Goal: Use online tool/utility: Utilize a website feature to perform a specific function

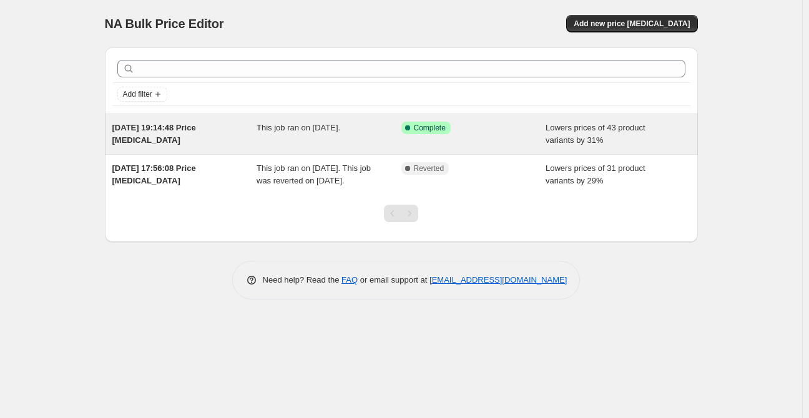
click at [507, 135] on div "Success Complete Complete" at bounding box center [473, 134] width 145 height 25
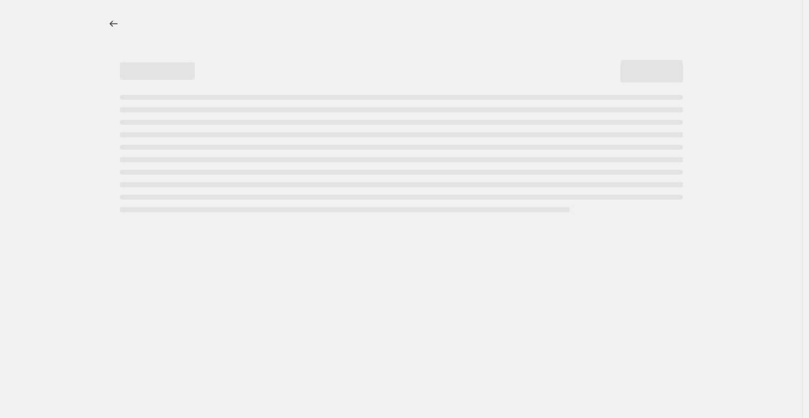
select select "percentage"
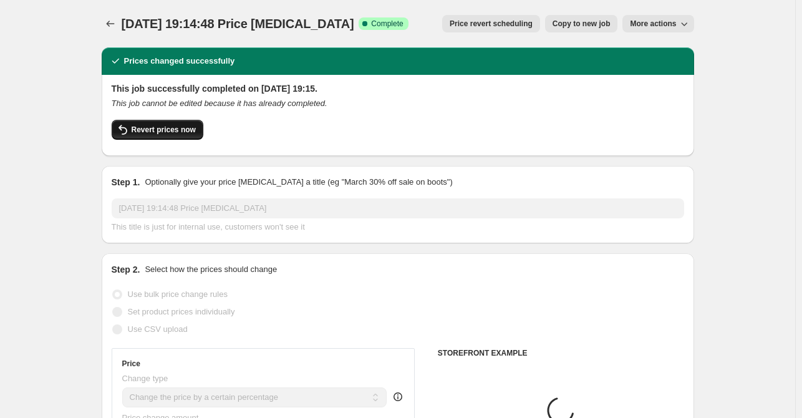
click at [154, 130] on span "Revert prices now" at bounding box center [164, 130] width 64 height 10
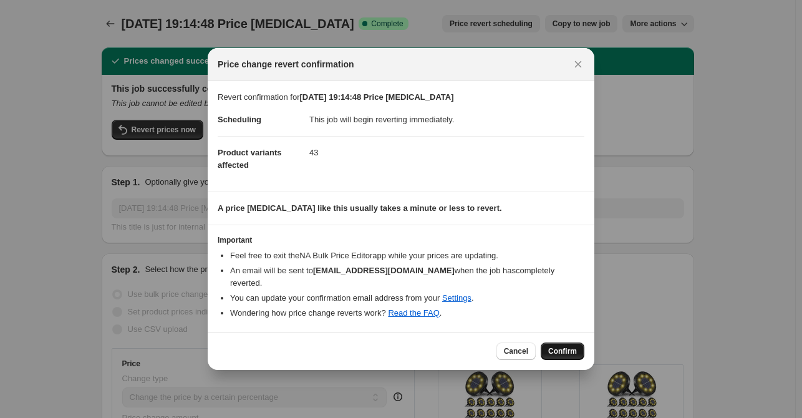
click at [562, 343] on button "Confirm" at bounding box center [563, 351] width 44 height 17
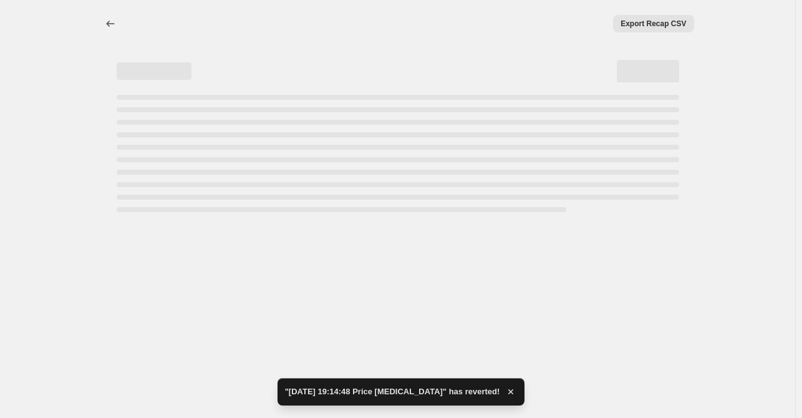
select select "percentage"
